Goal: Task Accomplishment & Management: Complete application form

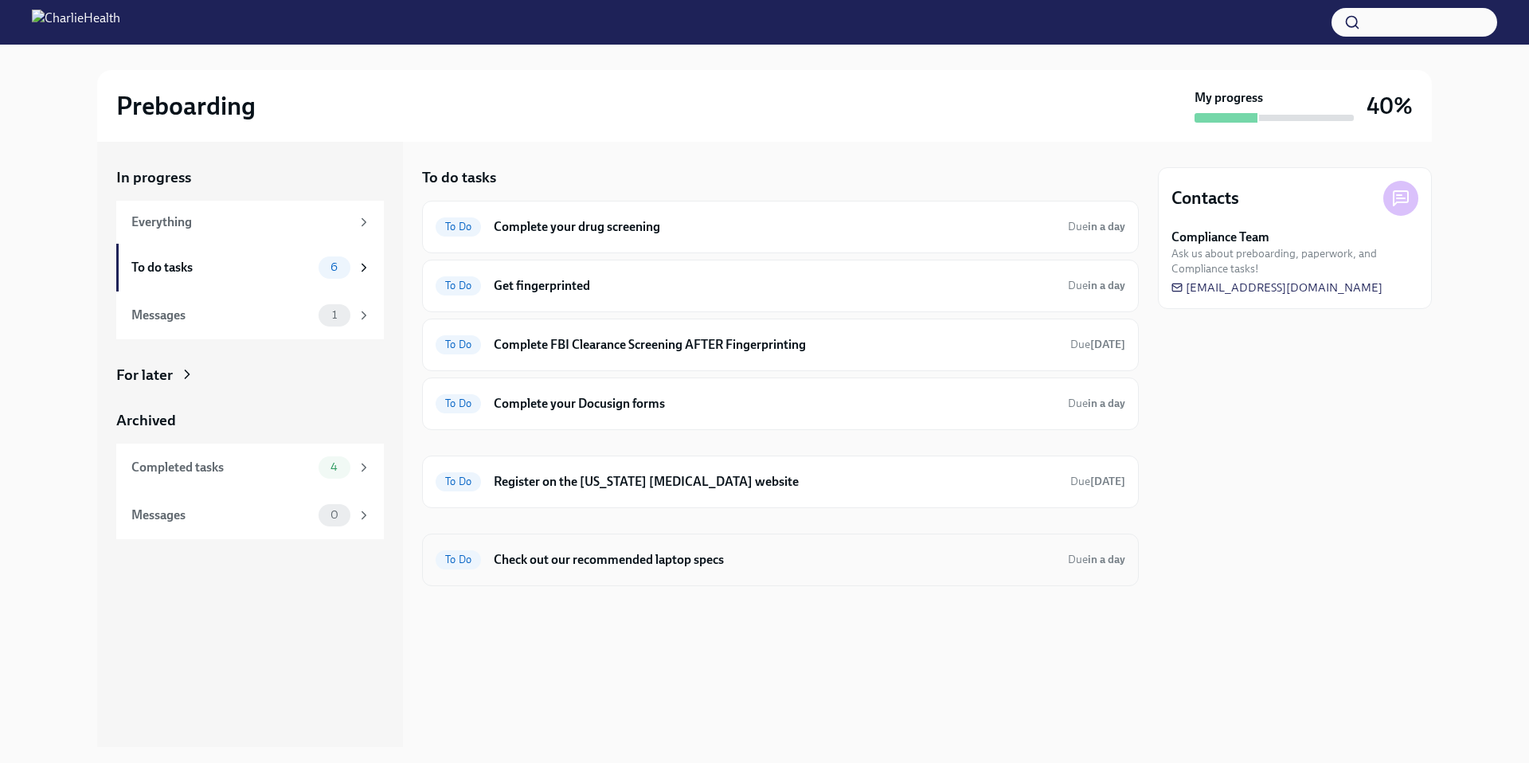
click at [594, 412] on h6 "Check out our recommended laptop specs" at bounding box center [774, 560] width 561 height 18
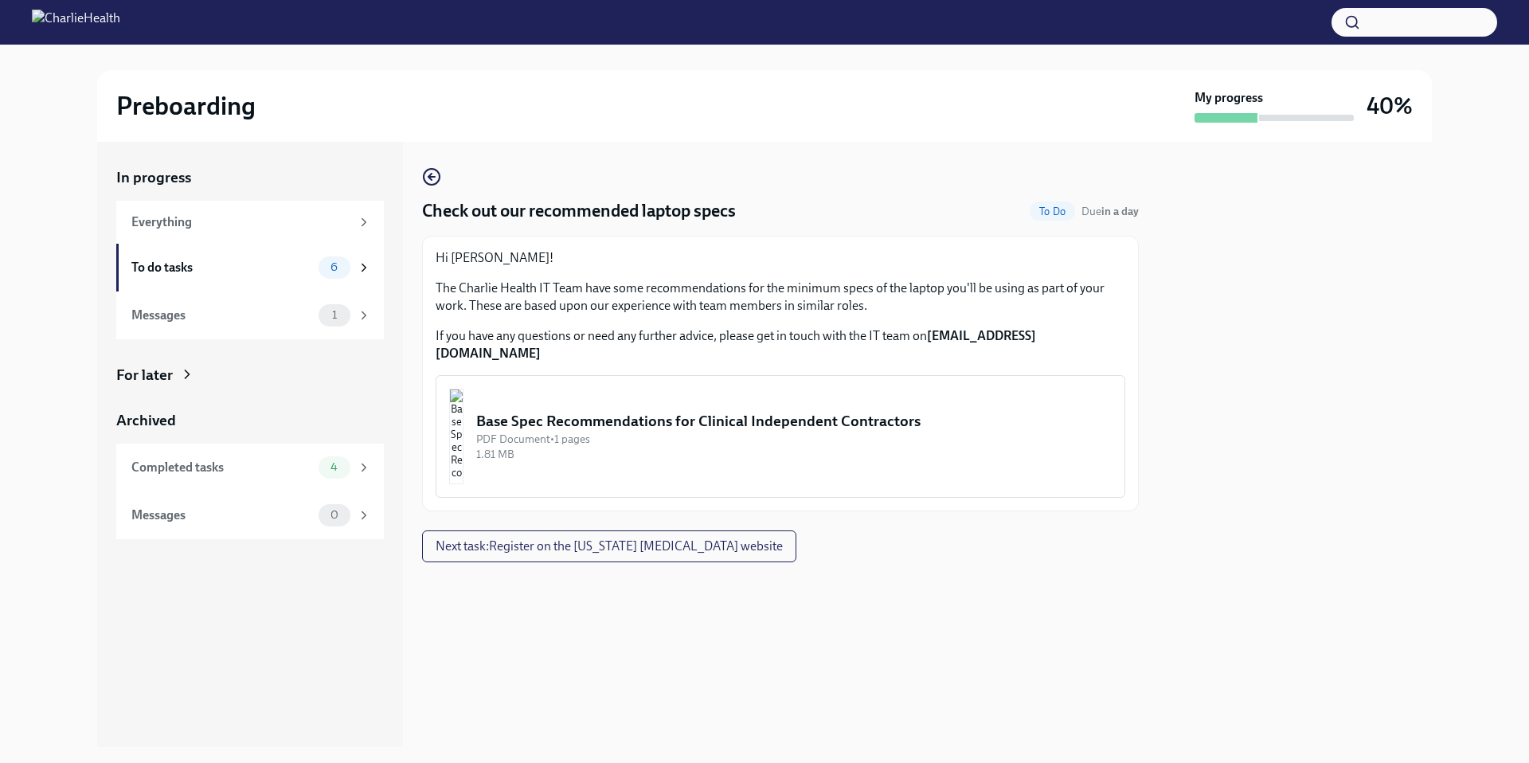
click at [530, 401] on button "Base Spec Recommendations for Clinical Independent Contractors PDF Document • 1…" at bounding box center [781, 436] width 690 height 123
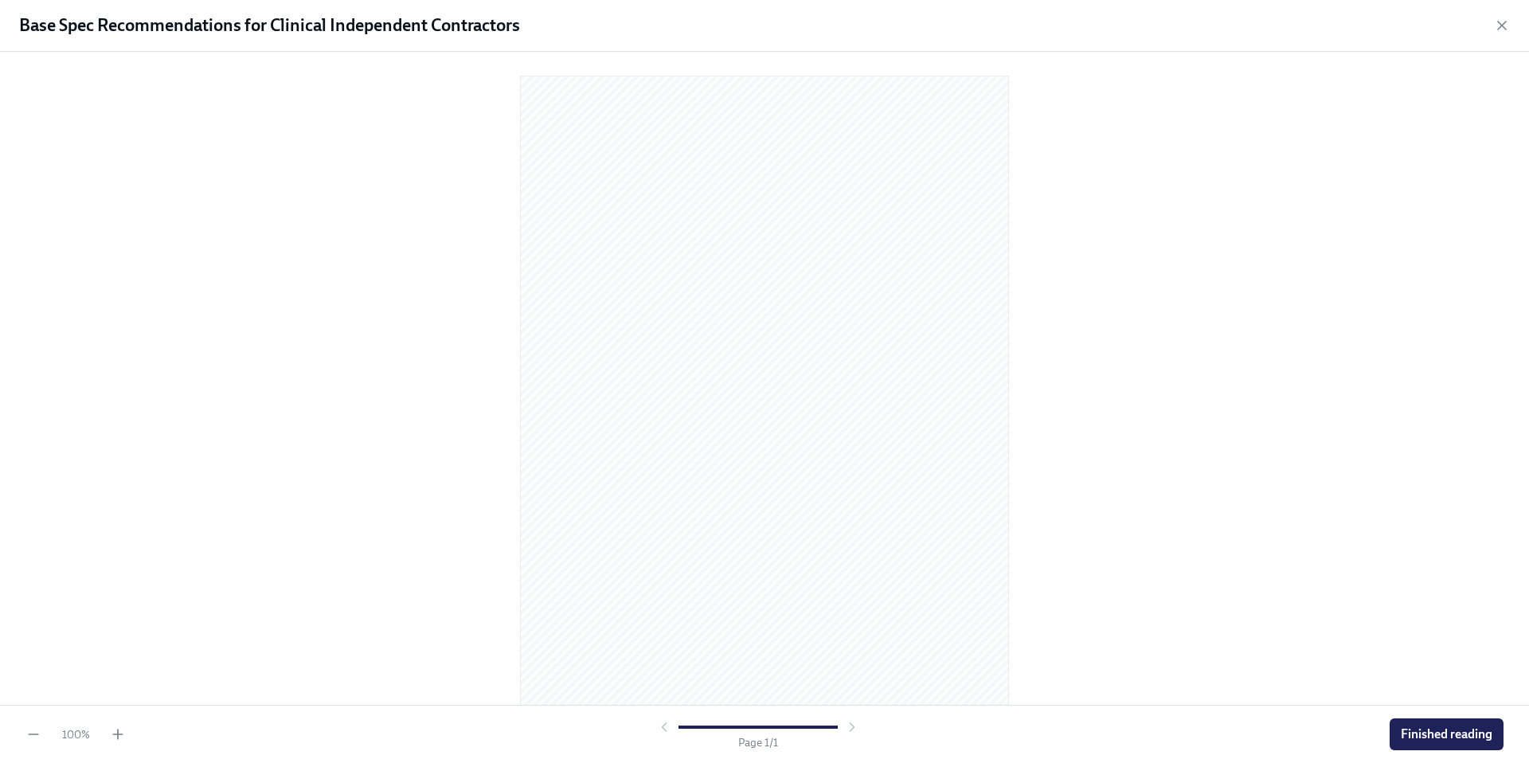
scroll to position [5, 0]
click at [803, 412] on span "Finished reading" at bounding box center [1447, 734] width 92 height 16
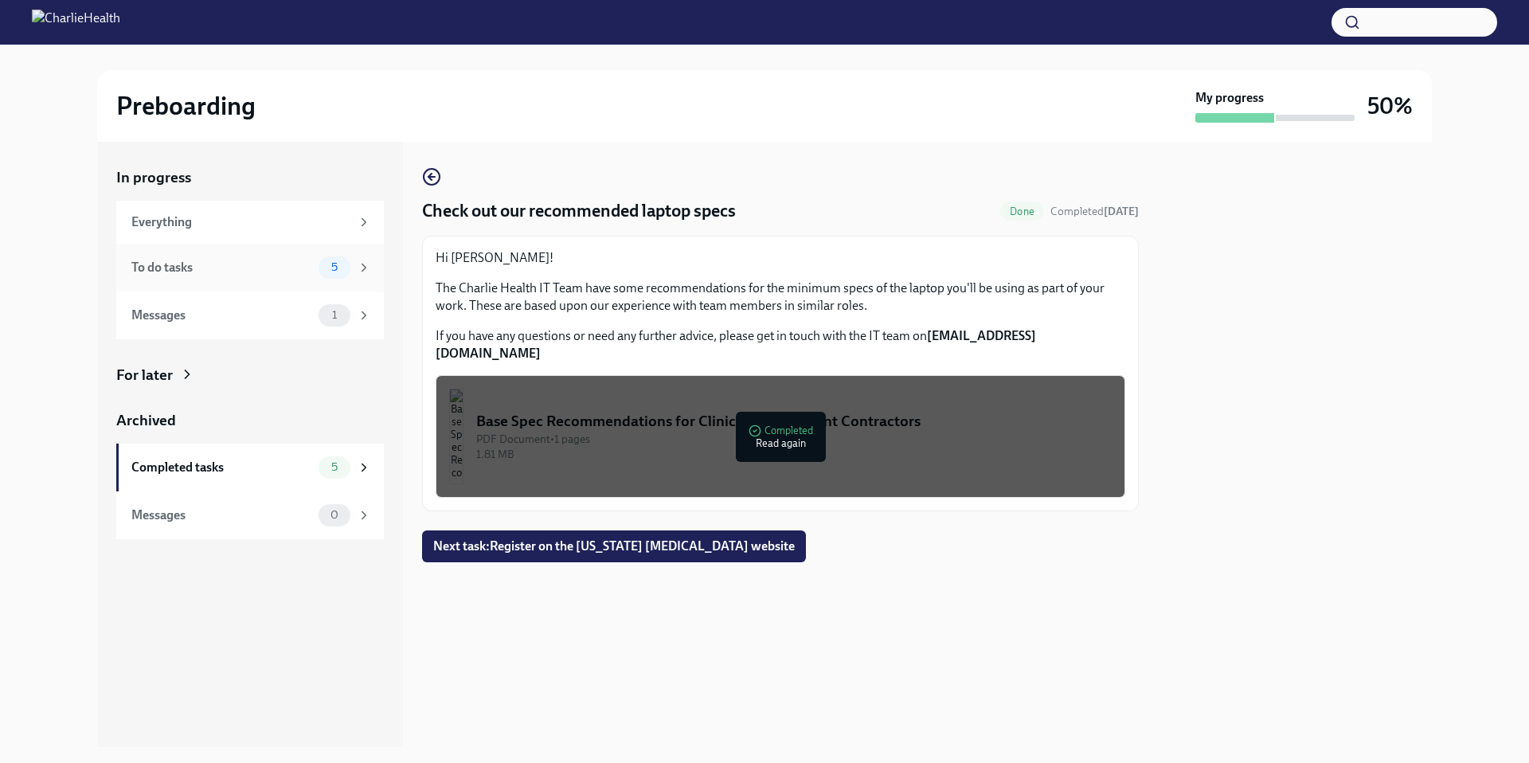
click at [343, 268] on span "5" at bounding box center [334, 267] width 25 height 12
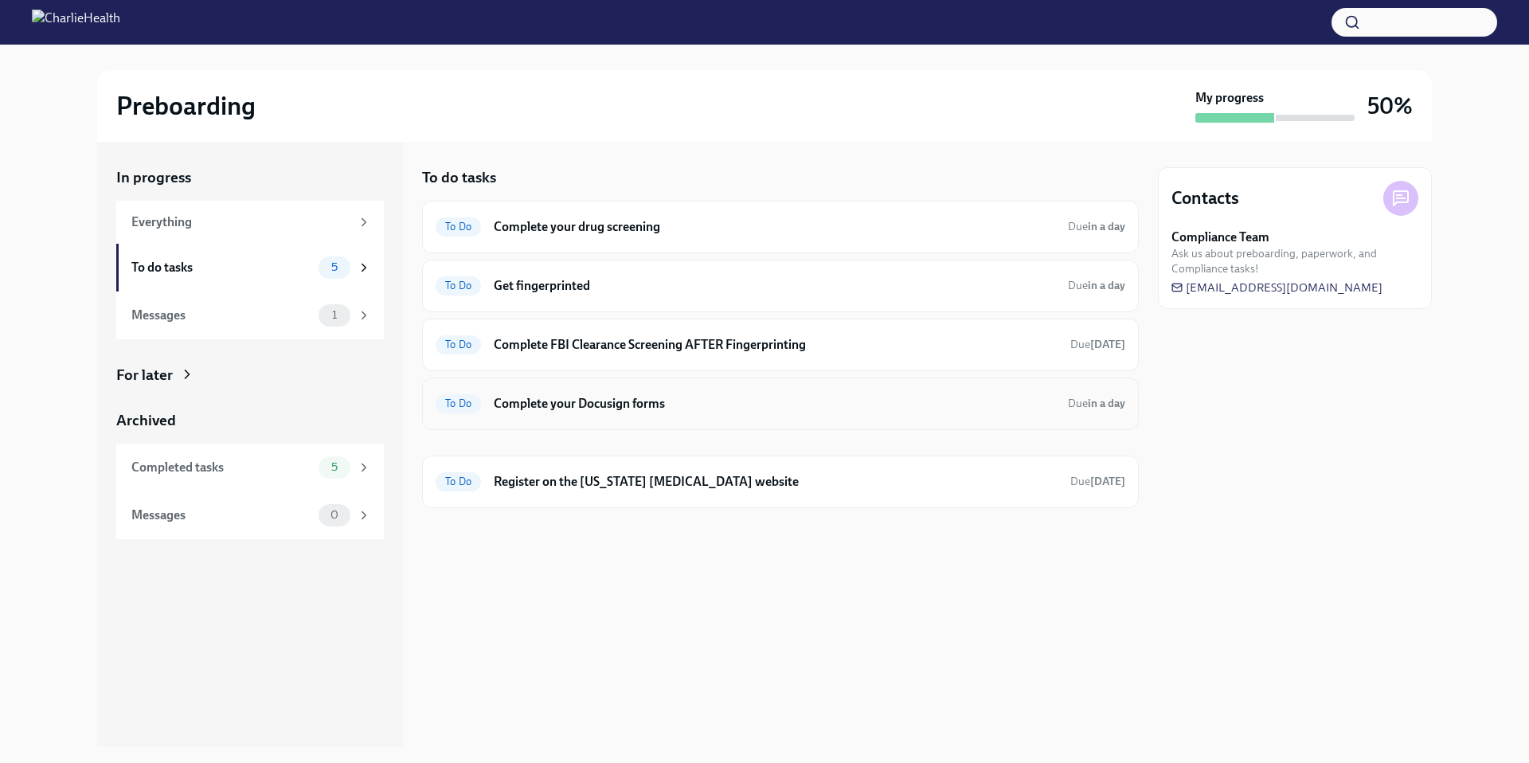
click at [636, 404] on h6 "Complete your Docusign forms" at bounding box center [774, 404] width 561 height 18
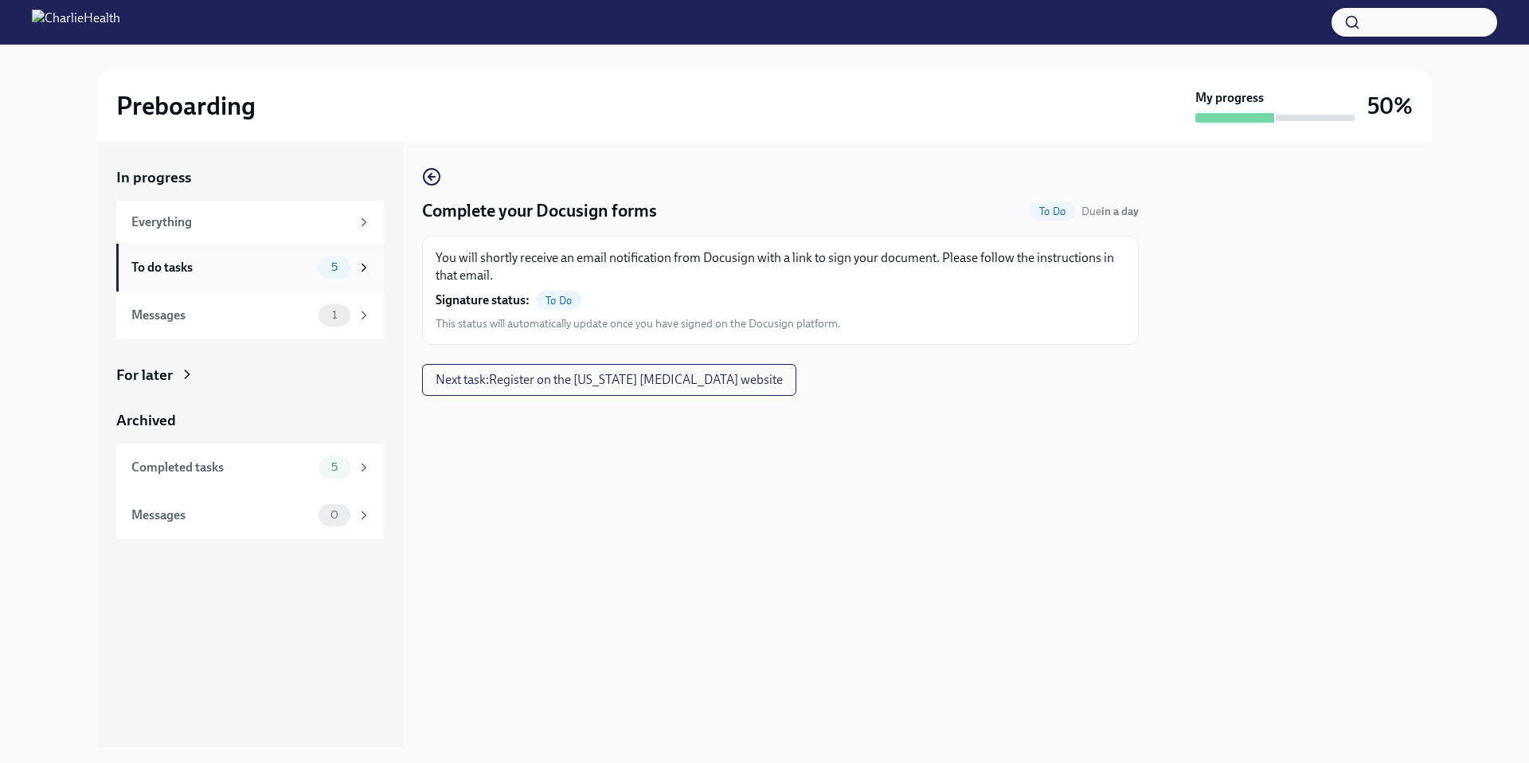
click at [348, 263] on div "5" at bounding box center [335, 267] width 32 height 22
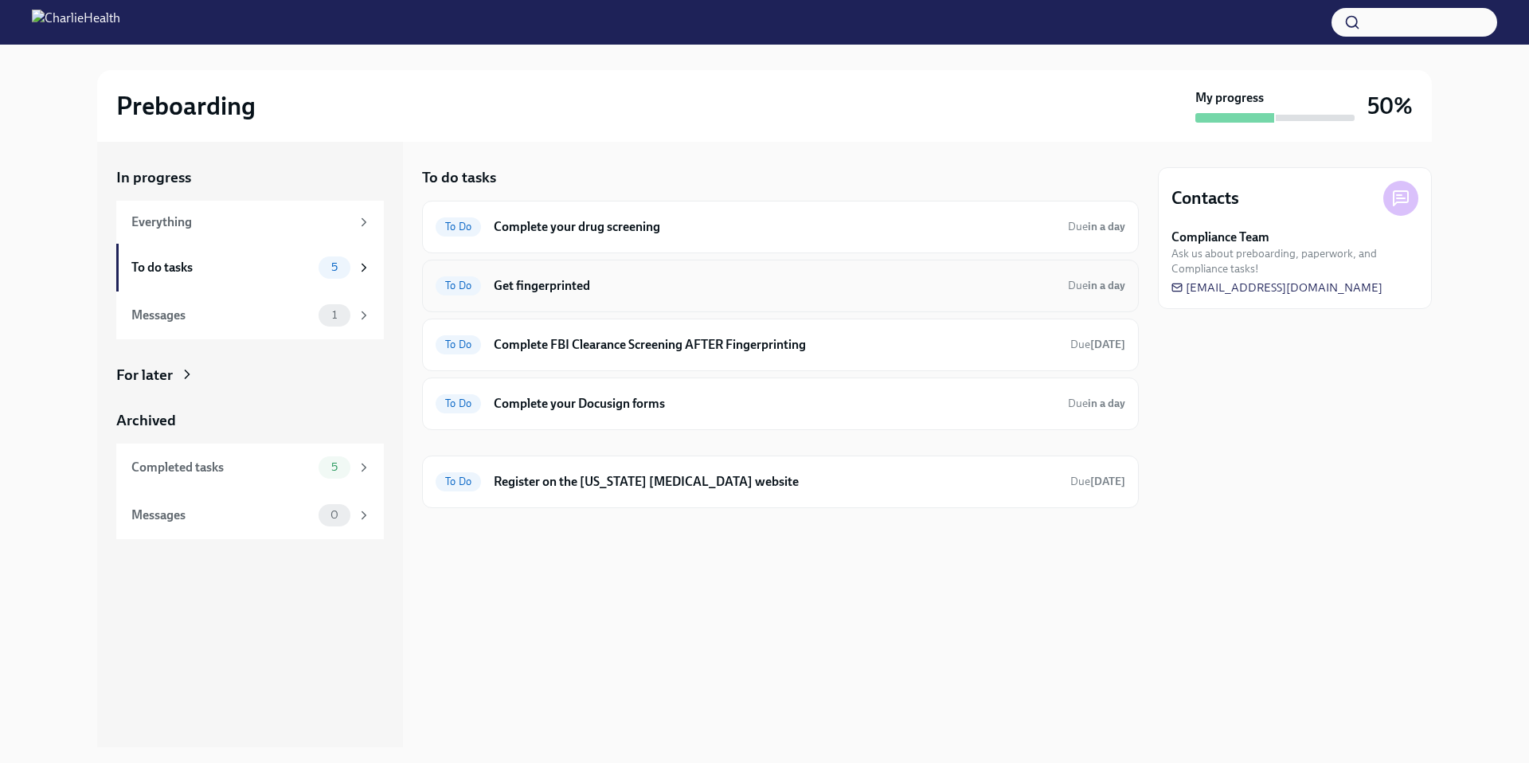
click at [504, 270] on div "To Do Get fingerprinted Due in a day" at bounding box center [780, 286] width 717 height 53
click at [514, 275] on div "To Do Get fingerprinted Due in a day" at bounding box center [781, 285] width 690 height 25
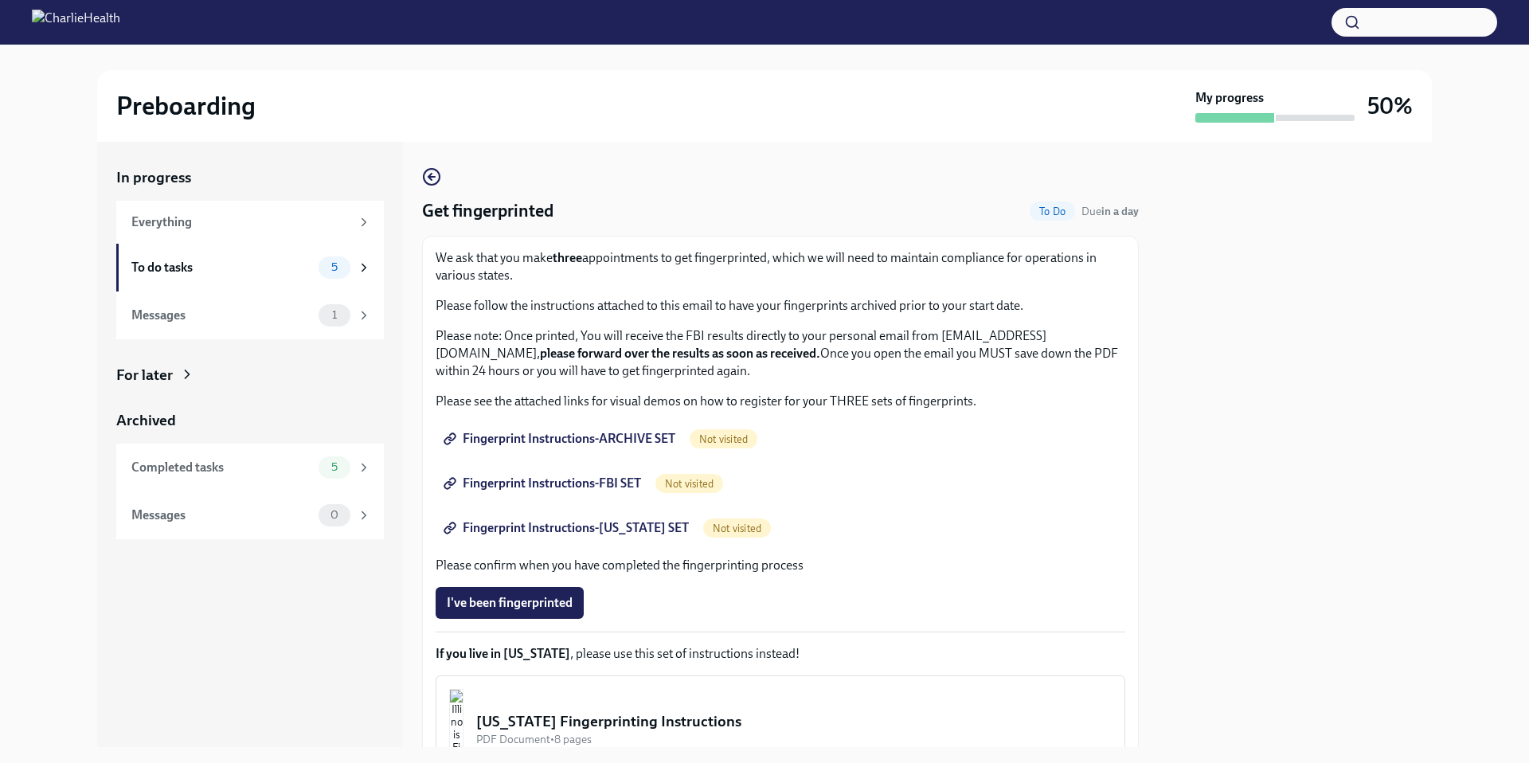
click at [557, 412] on span "Fingerprint Instructions-ARCHIVE SET" at bounding box center [561, 439] width 229 height 16
